Goal: Information Seeking & Learning: Learn about a topic

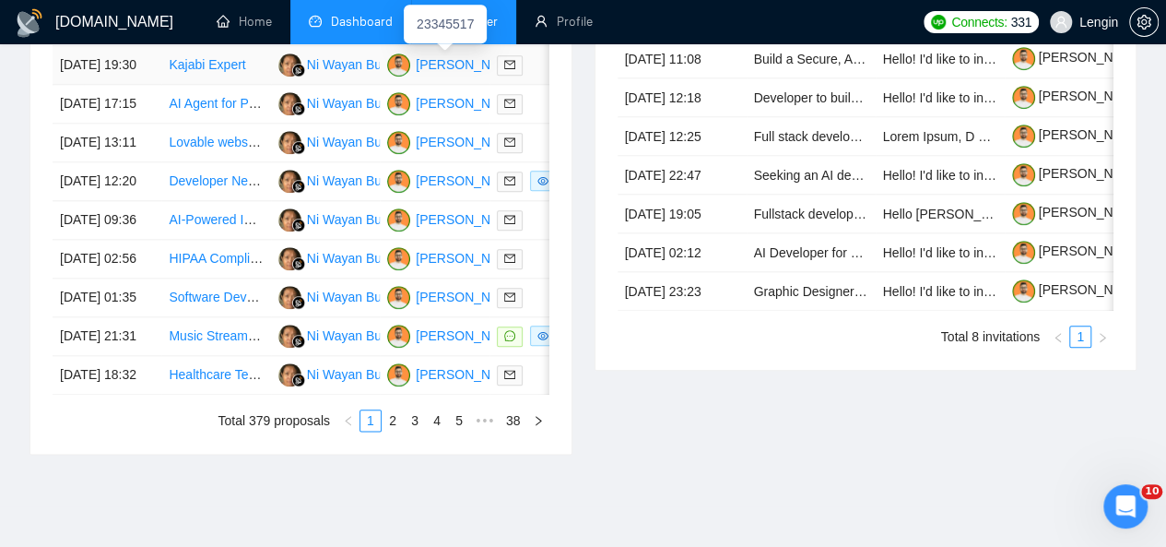
click at [456, 30] on div "23345517" at bounding box center [445, 24] width 83 height 39
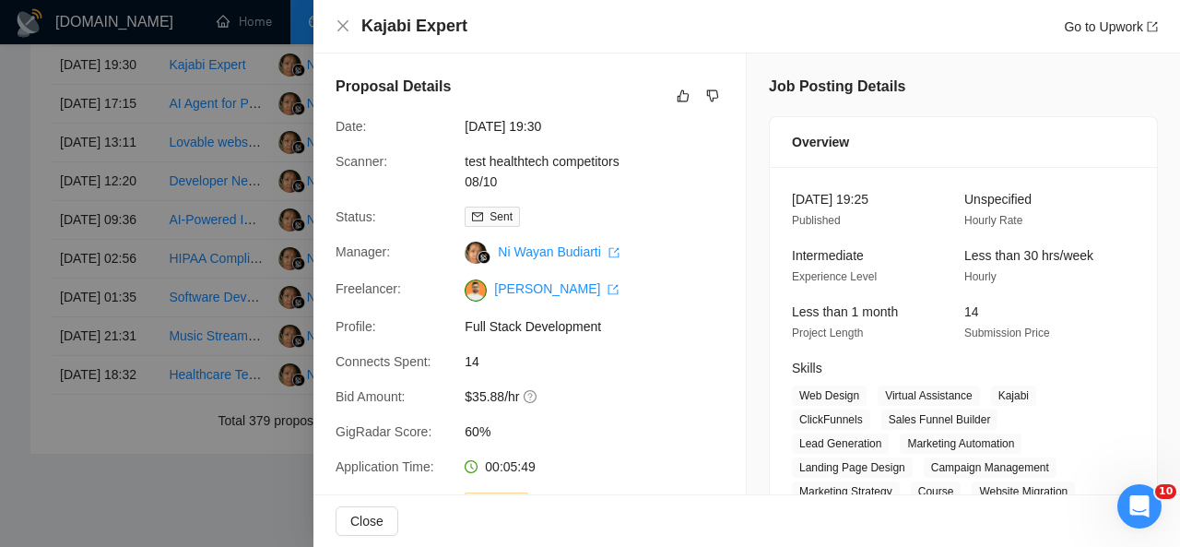
click at [342, 18] on div "Kajabi Expert Go to Upwork" at bounding box center [747, 26] width 823 height 23
click at [345, 22] on icon "close" at bounding box center [343, 25] width 15 height 15
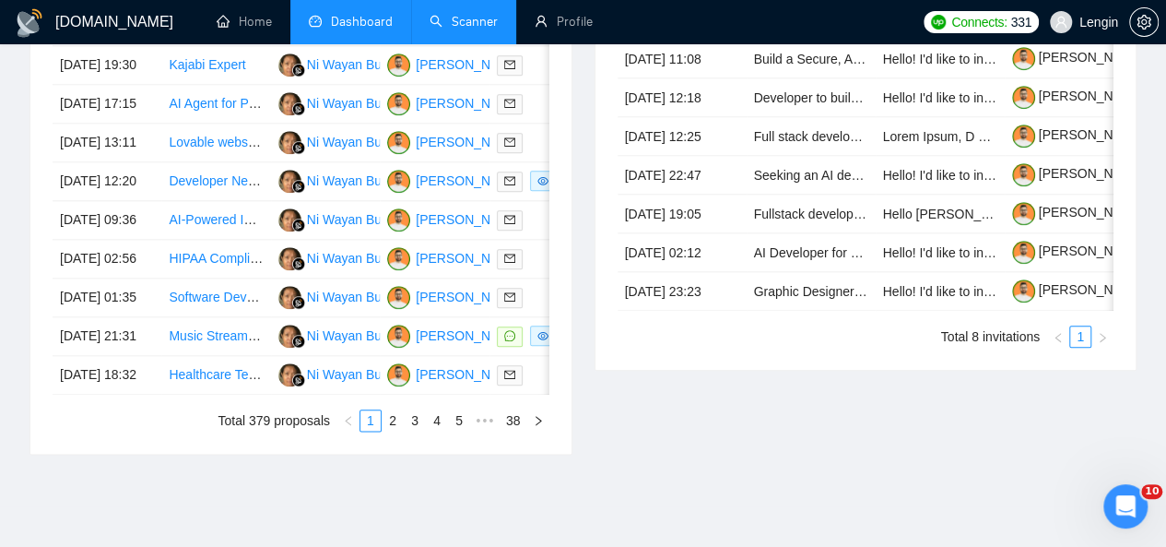
click at [443, 30] on link "Scanner" at bounding box center [464, 22] width 68 height 16
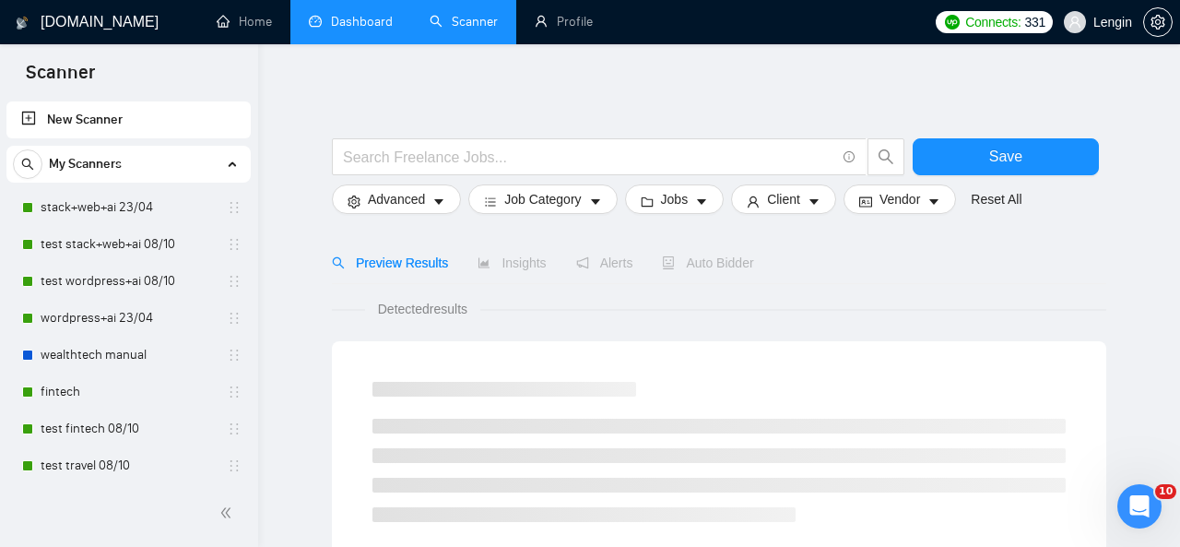
click at [352, 14] on link "Dashboard" at bounding box center [351, 22] width 84 height 16
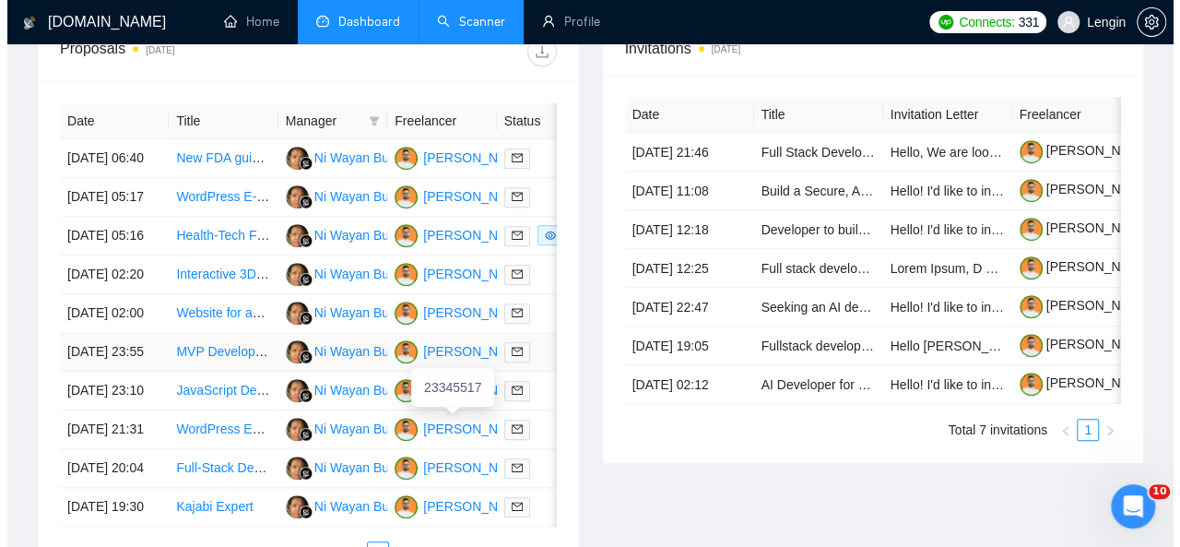
scroll to position [759, 0]
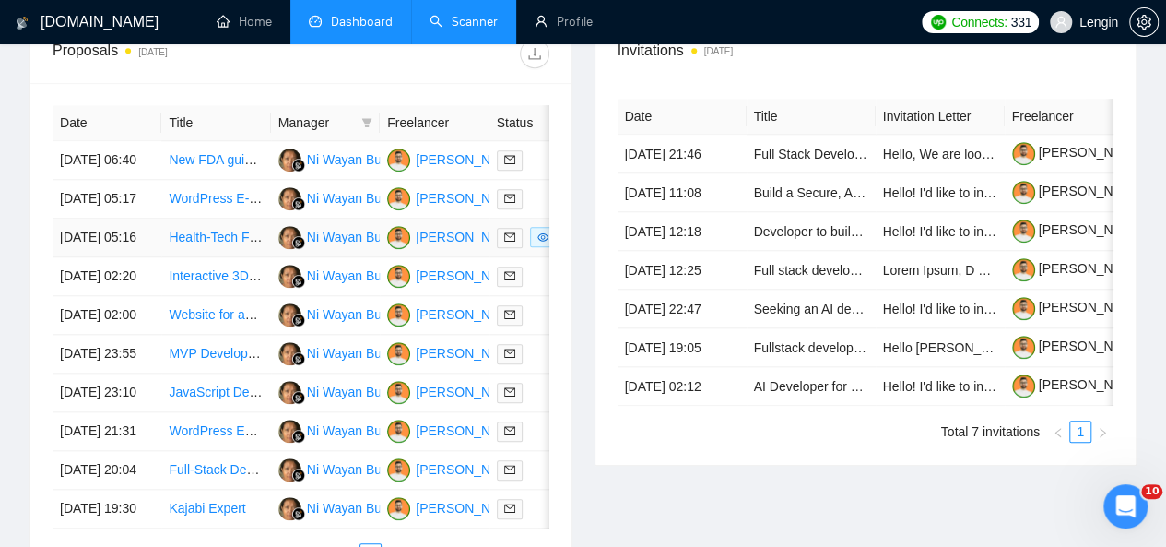
click at [243, 257] on td "Health-Tech Full-Stack Developer for HIPAA-Compliant MVP" at bounding box center [215, 238] width 109 height 39
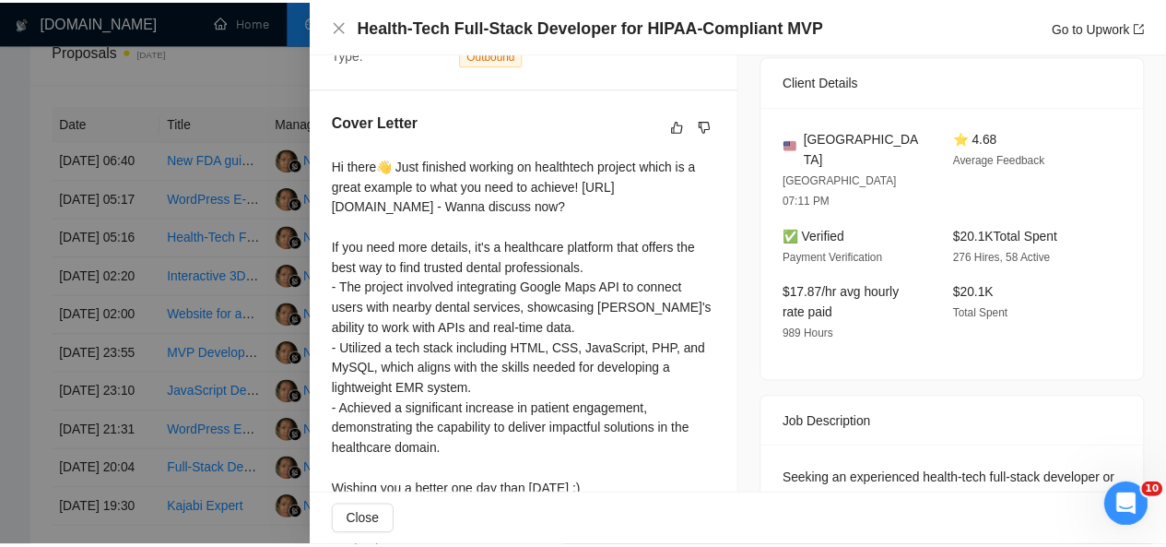
scroll to position [0, 0]
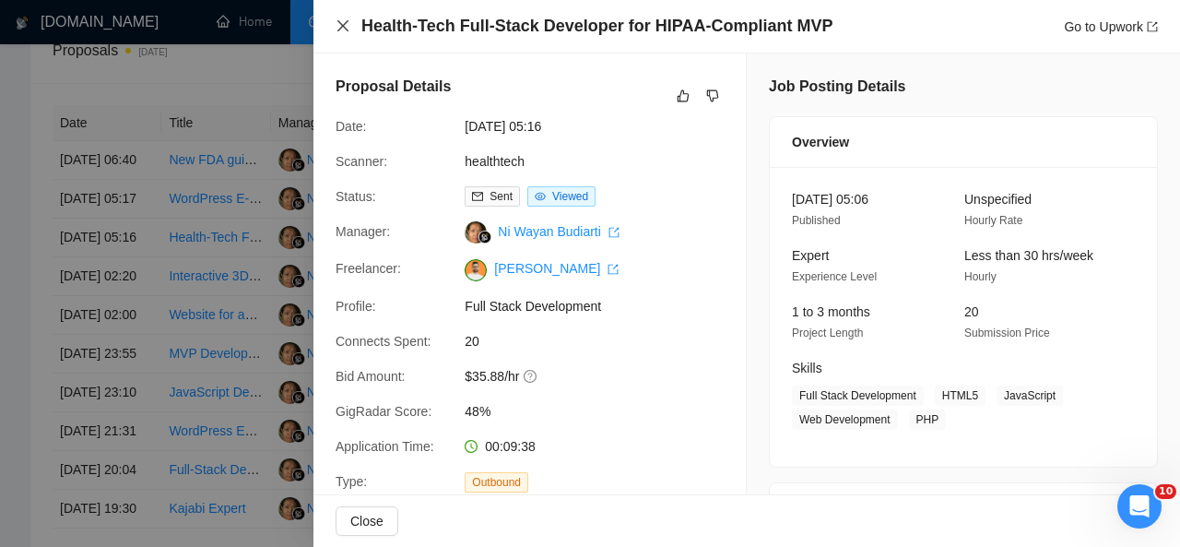
click at [345, 27] on icon "close" at bounding box center [343, 25] width 15 height 15
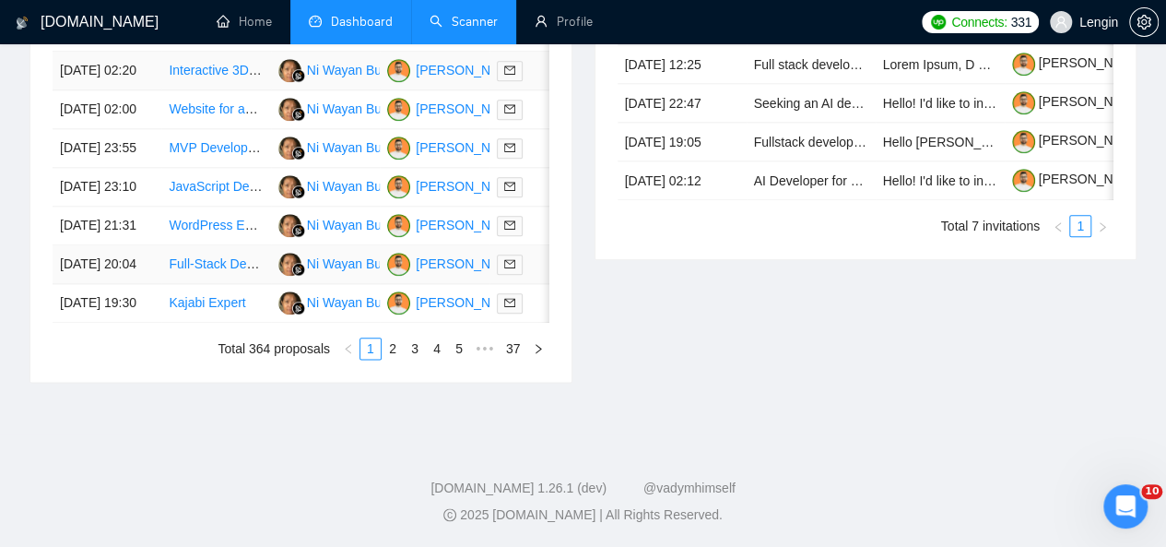
scroll to position [1017, 0]
click at [397, 359] on link "2" at bounding box center [393, 348] width 20 height 20
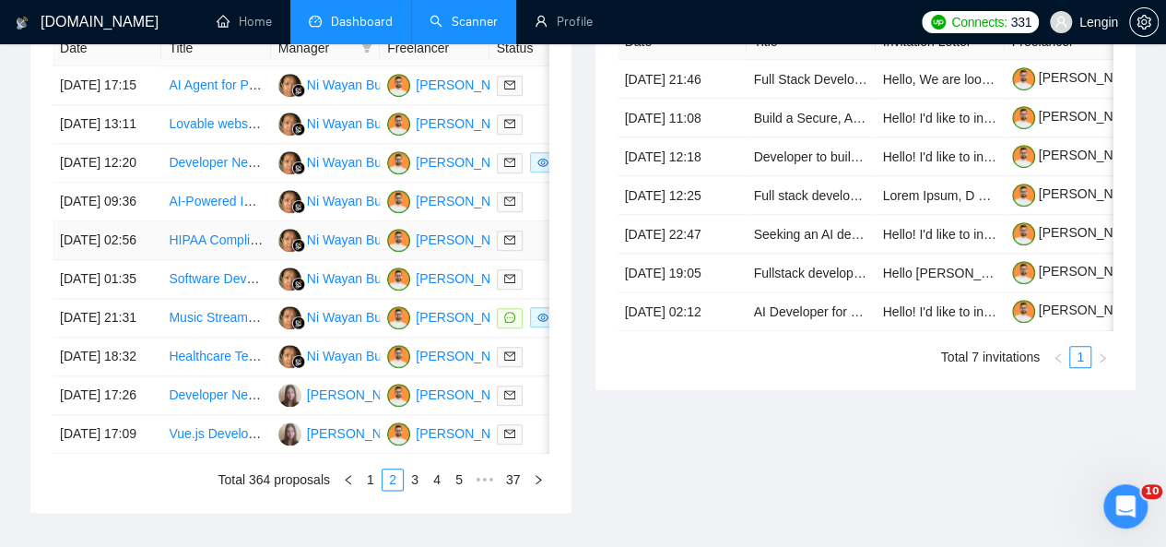
scroll to position [715, 0]
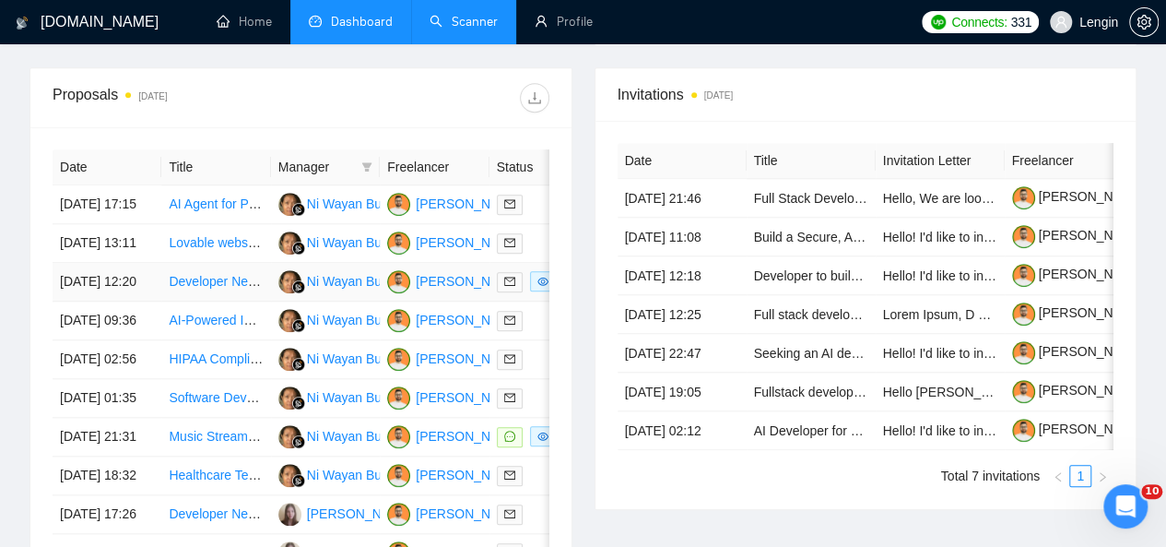
click at [260, 302] on td "Developer Needed for Music-based Fantasy Sports App" at bounding box center [215, 282] width 109 height 39
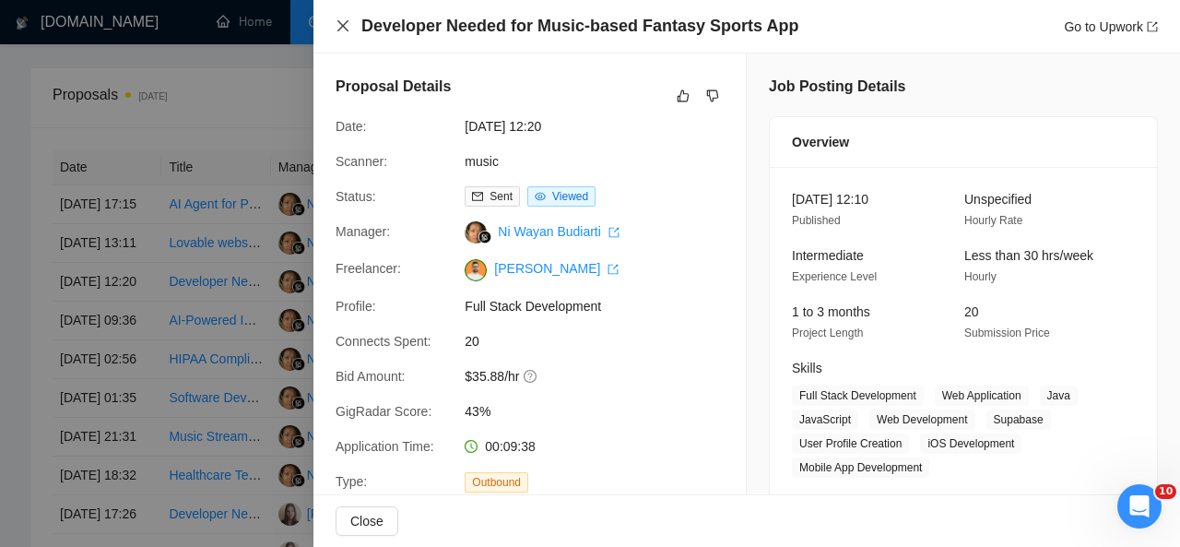
click at [344, 23] on icon "close" at bounding box center [343, 25] width 15 height 15
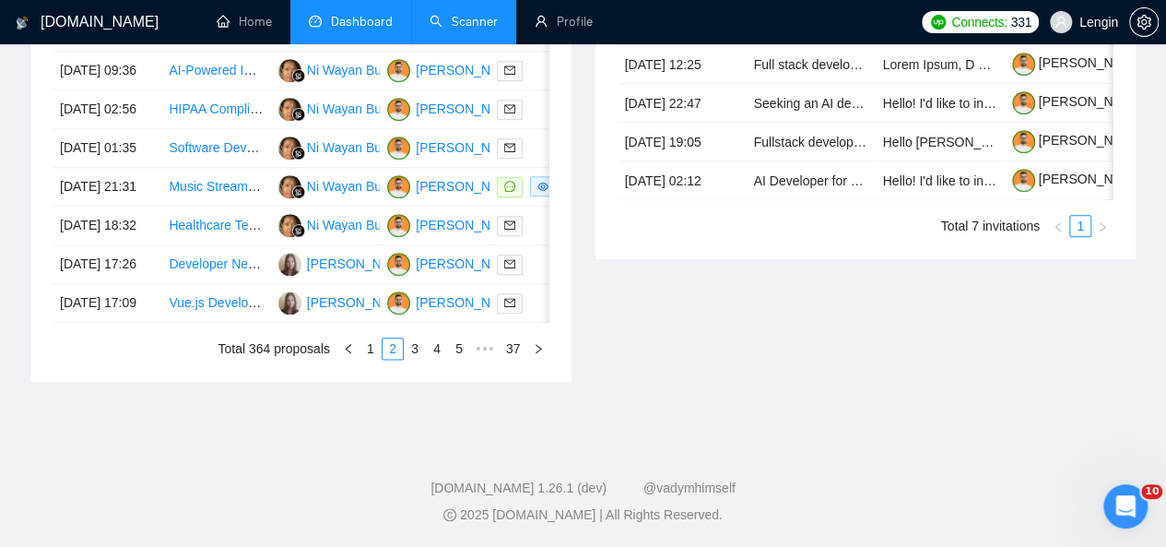
scroll to position [974, 0]
click at [371, 359] on link "1" at bounding box center [371, 348] width 20 height 20
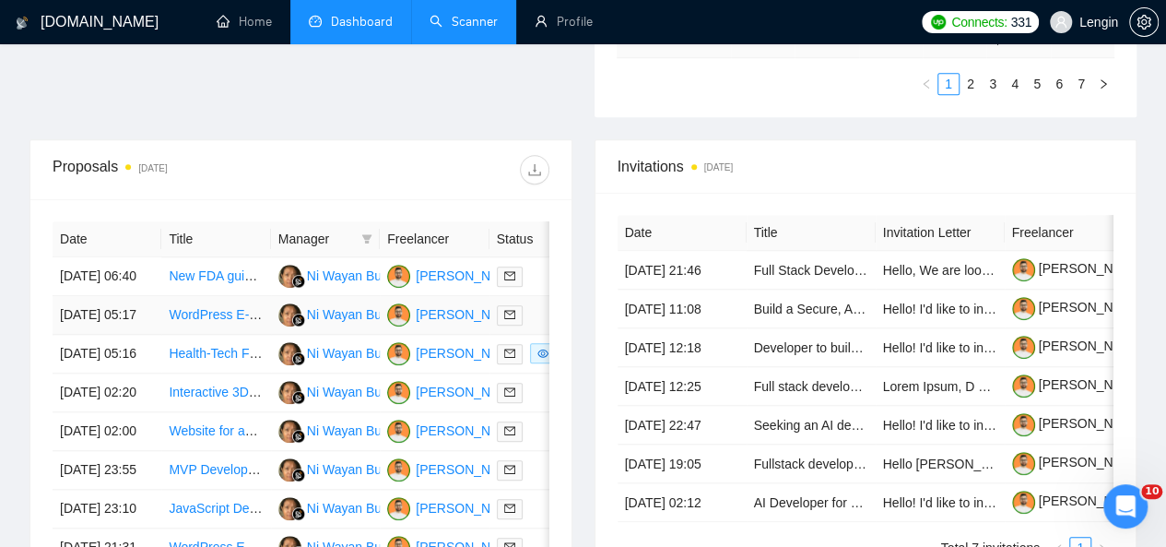
scroll to position [0, 0]
